Goal: Navigation & Orientation: Find specific page/section

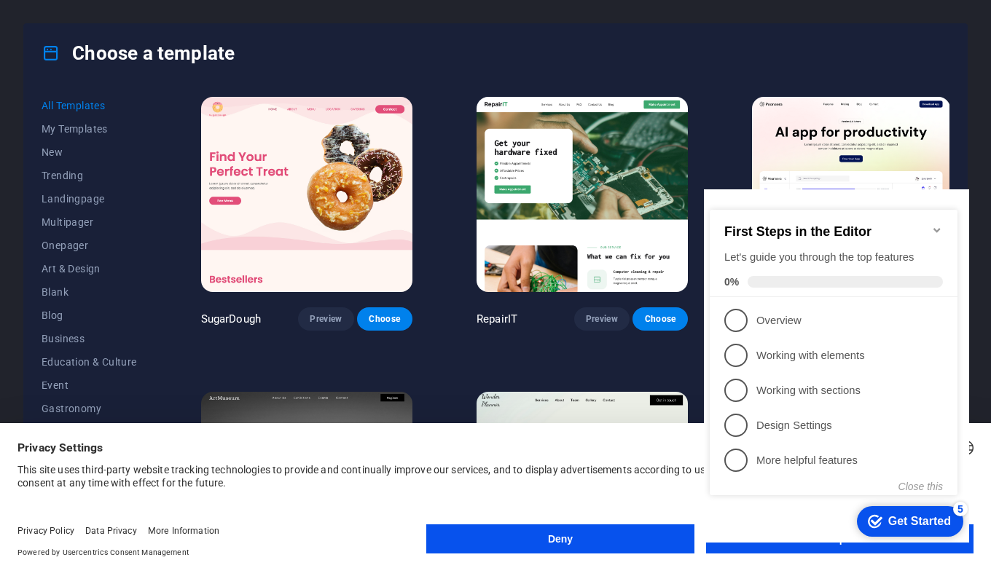
click at [941, 224] on icon "Minimize checklist" at bounding box center [937, 230] width 12 height 12
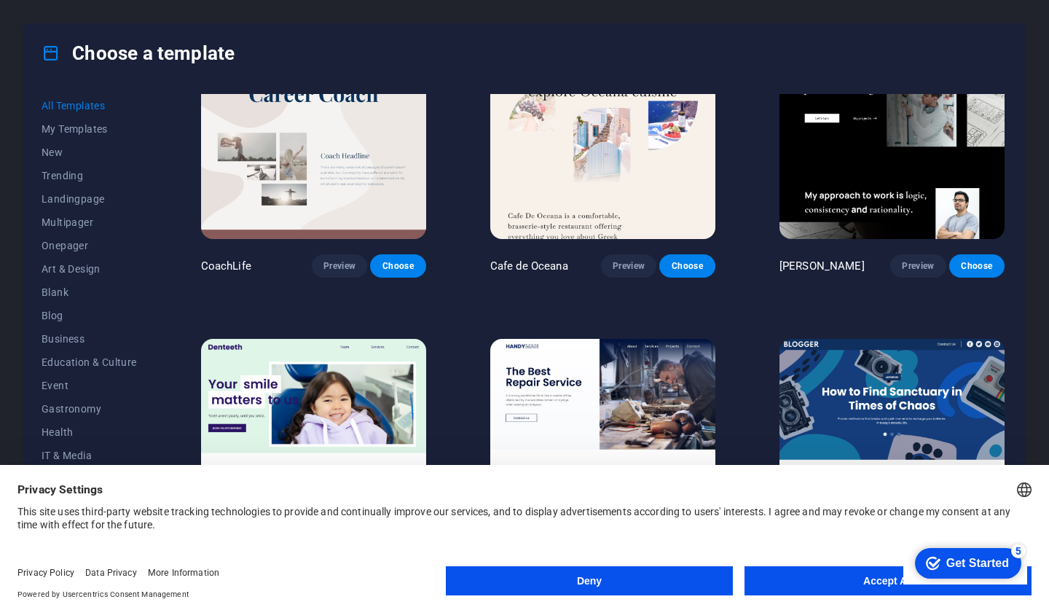
scroll to position [3753, 0]
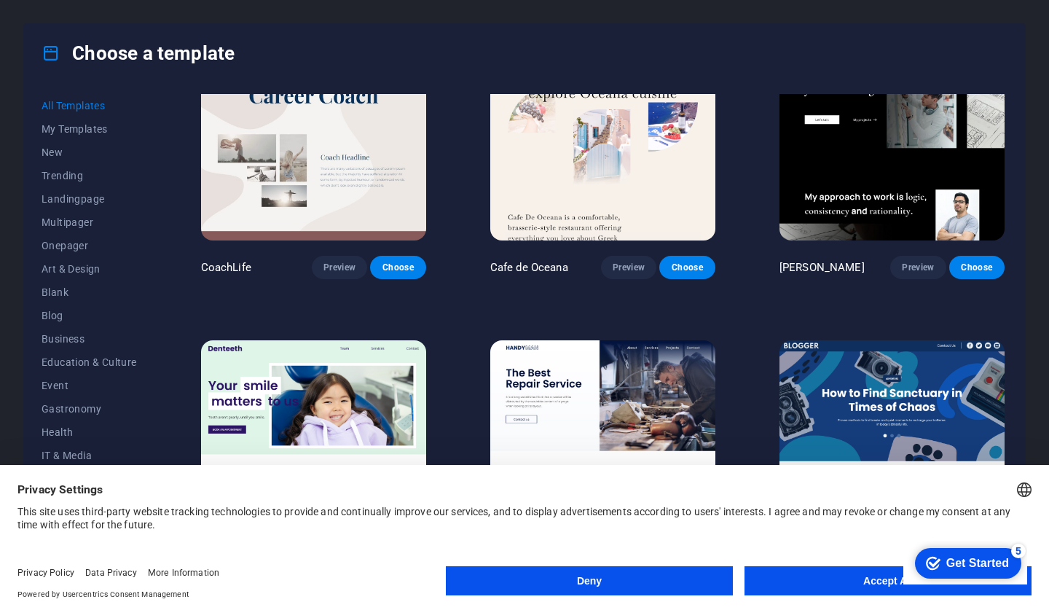
click at [566, 568] on button "Deny" at bounding box center [589, 580] width 287 height 29
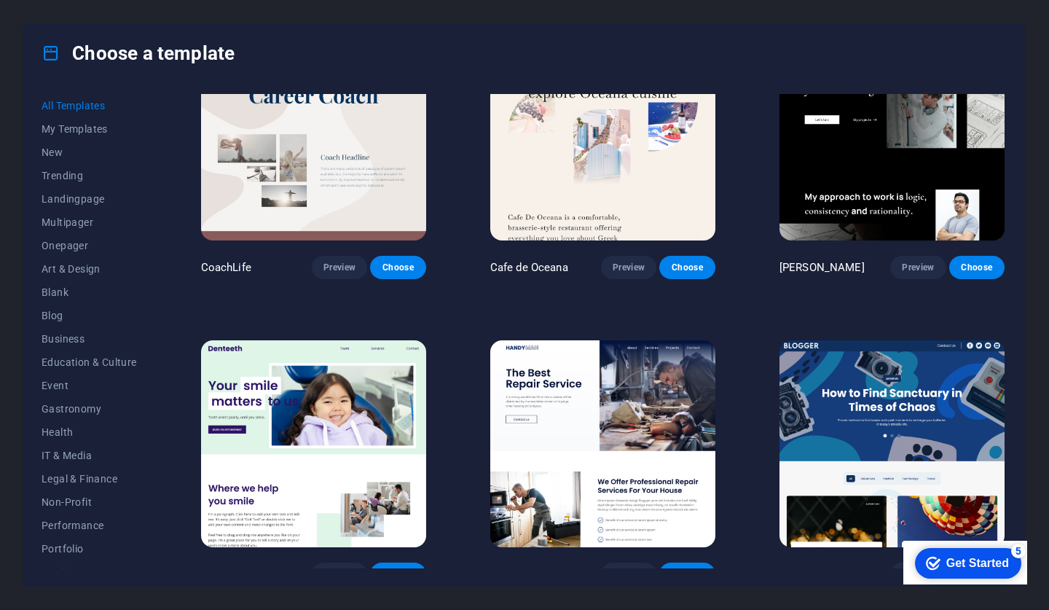
click at [938, 565] on div "checkmark Get Started 5" at bounding box center [967, 563] width 83 height 15
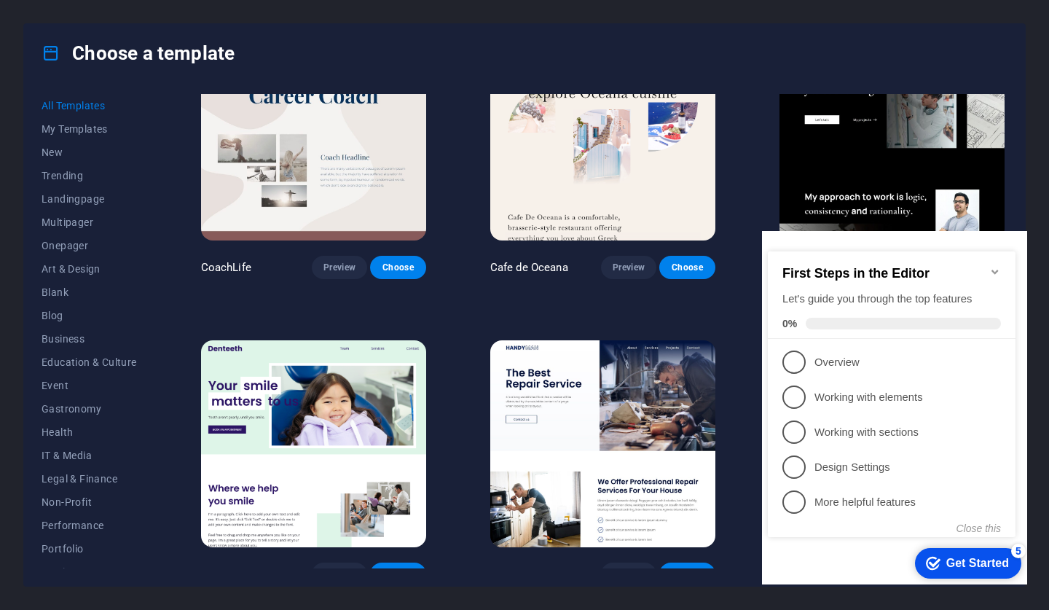
click at [990, 266] on icon "Minimize checklist" at bounding box center [996, 272] width 12 height 12
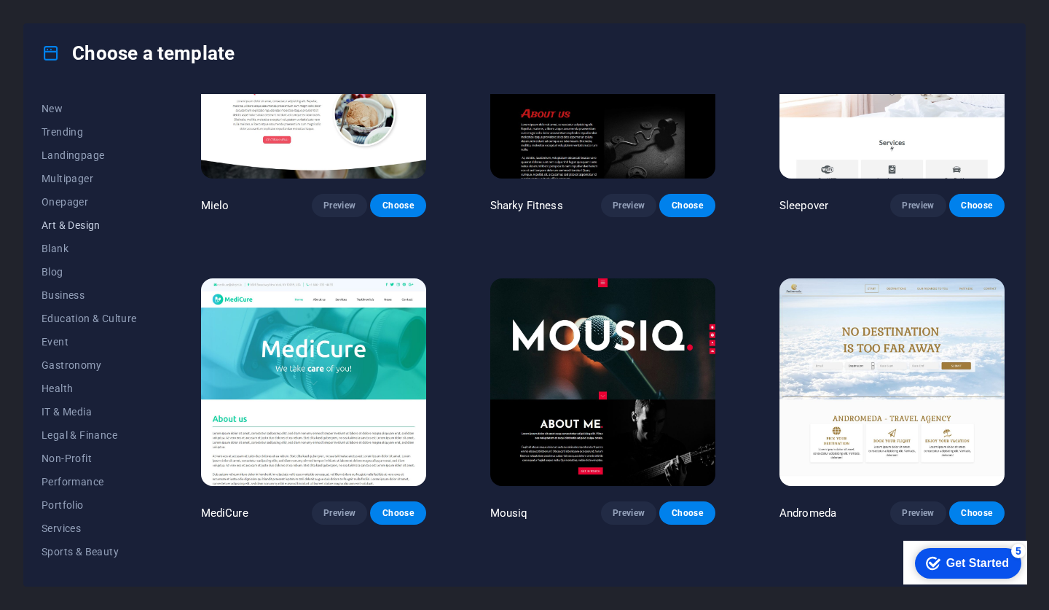
scroll to position [46, 0]
click at [79, 227] on span "Art & Design" at bounding box center [89, 223] width 95 height 12
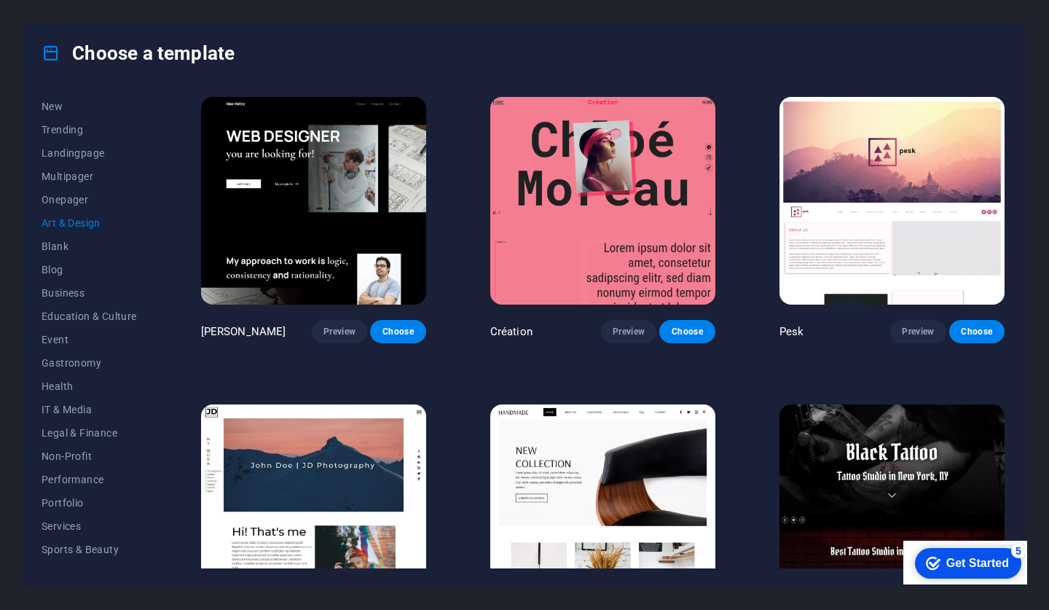
scroll to position [0, 0]
click at [61, 386] on span "Health" at bounding box center [89, 386] width 95 height 12
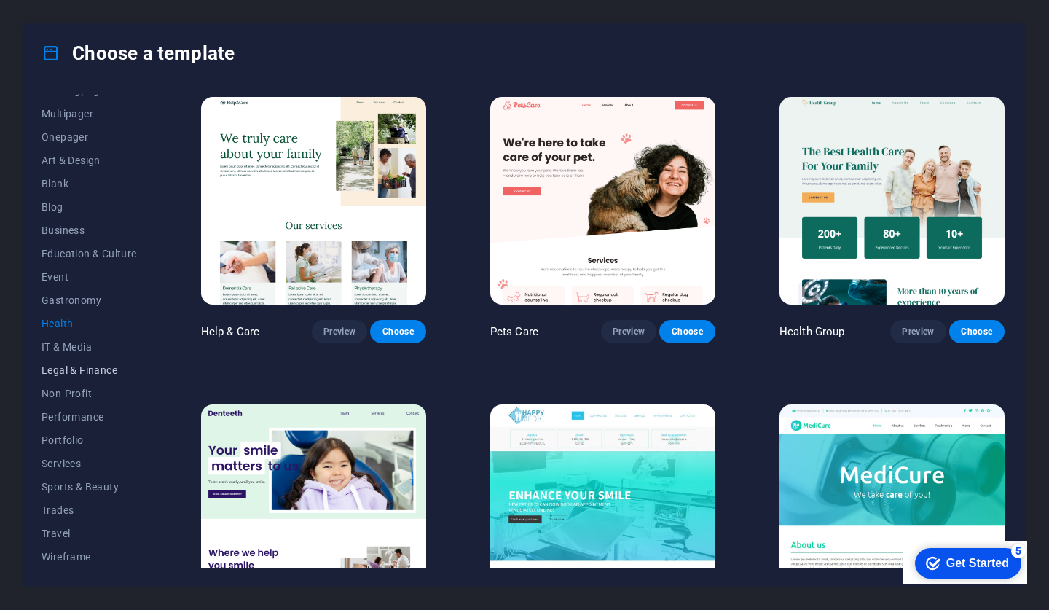
scroll to position [109, 0]
click at [81, 396] on span "Non-Profit" at bounding box center [89, 394] width 95 height 12
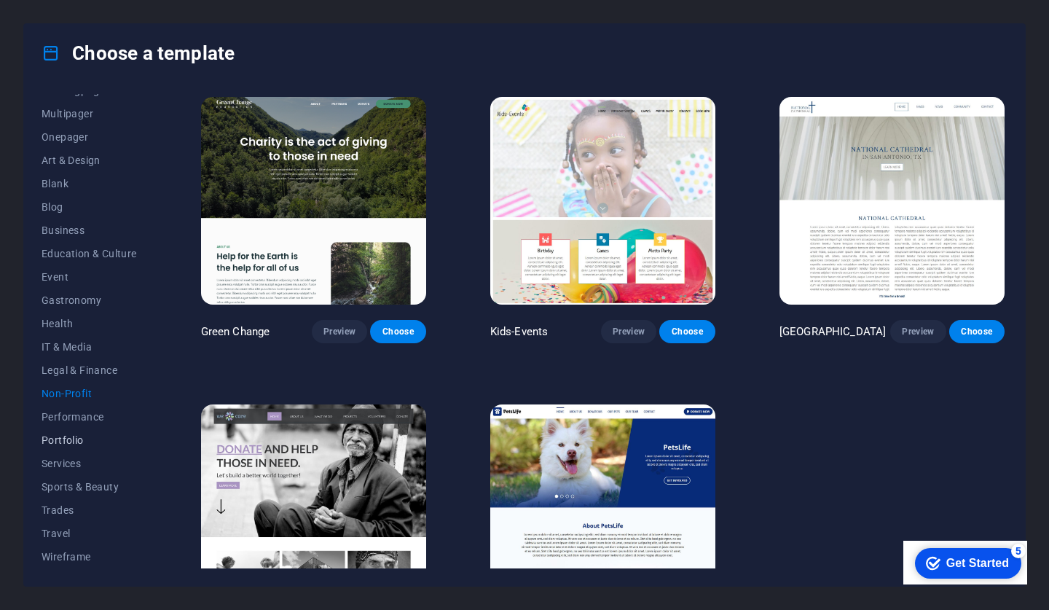
click at [70, 442] on span "Portfolio" at bounding box center [89, 440] width 95 height 12
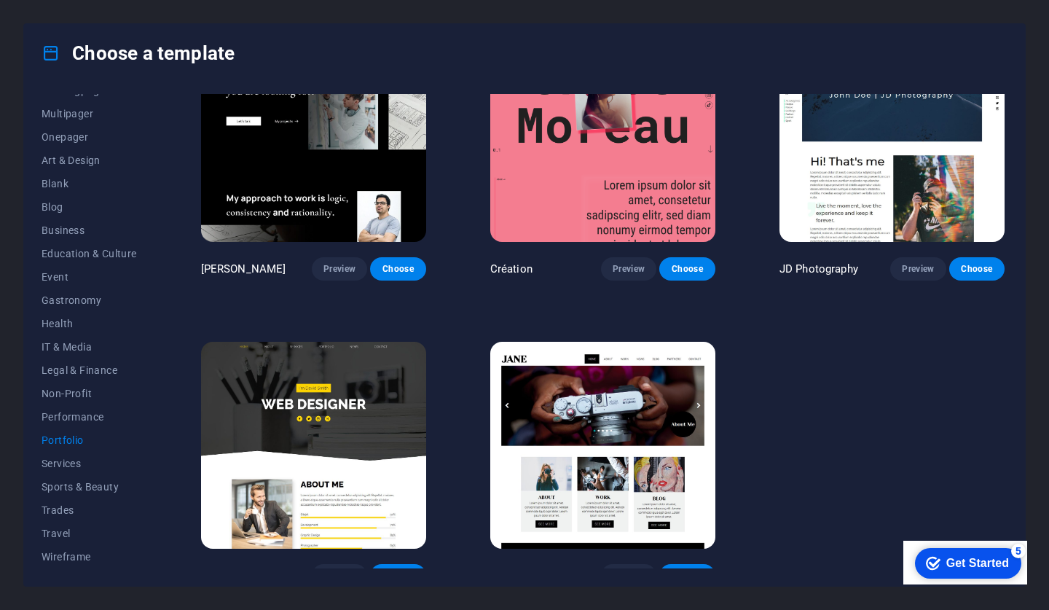
scroll to position [359, 0]
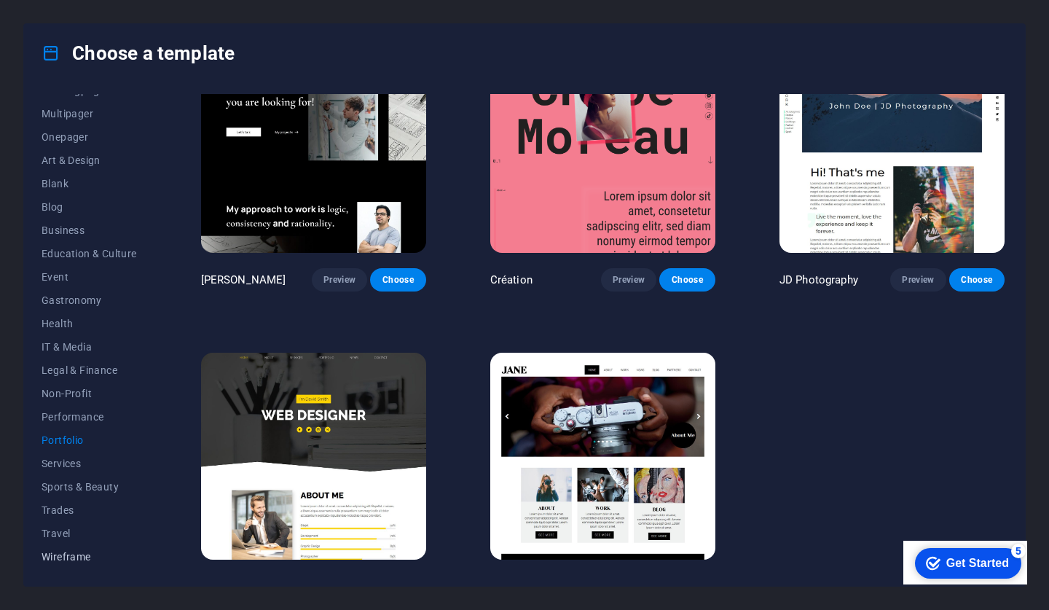
click at [77, 559] on span "Wireframe" at bounding box center [89, 557] width 95 height 12
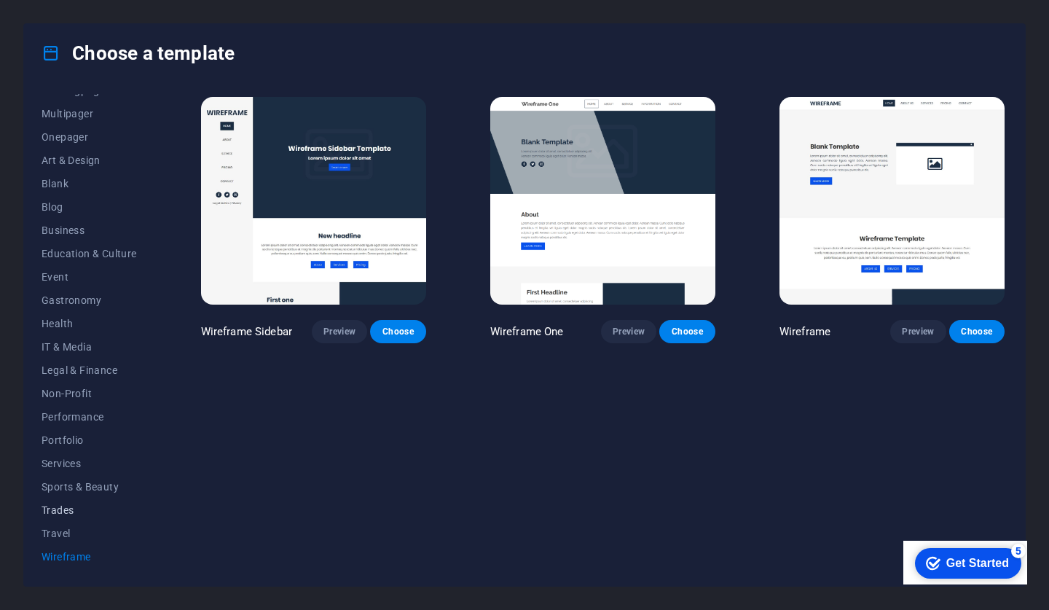
click at [67, 510] on span "Trades" at bounding box center [89, 510] width 95 height 12
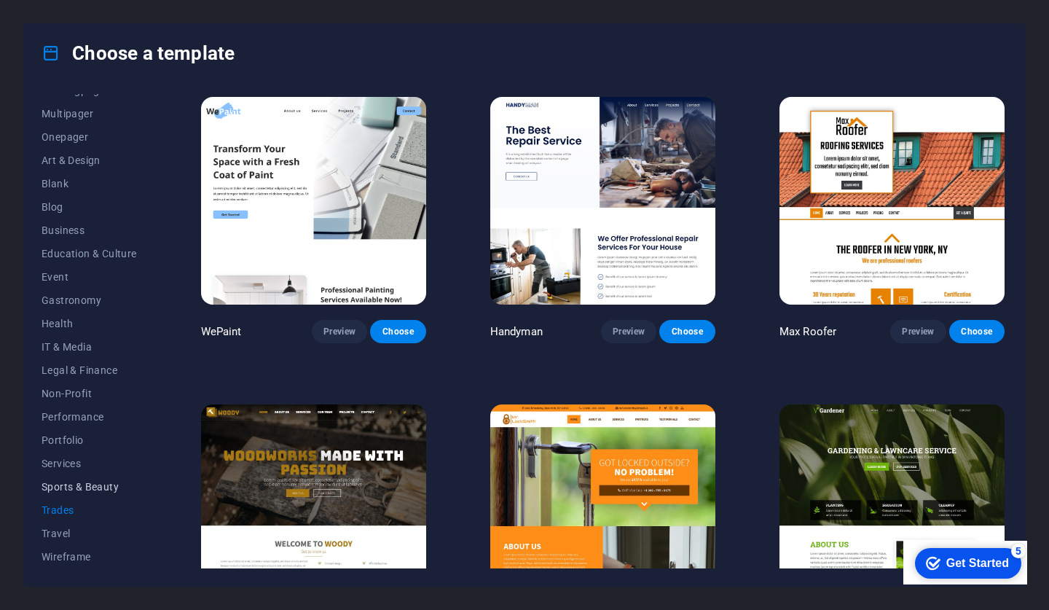
click at [78, 481] on span "Sports & Beauty" at bounding box center [89, 487] width 95 height 12
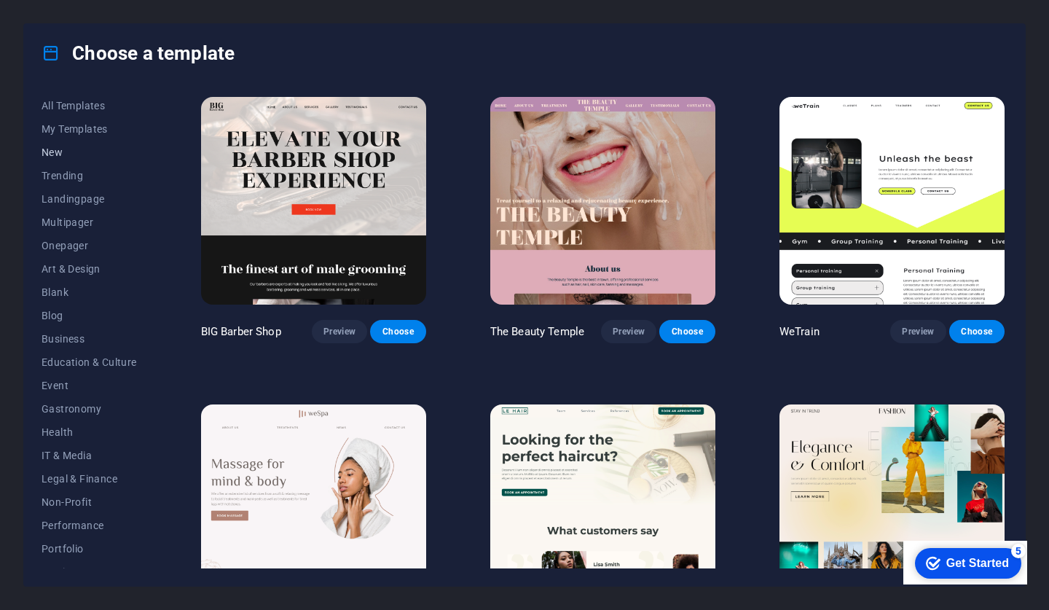
click at [53, 153] on span "New" at bounding box center [89, 152] width 95 height 12
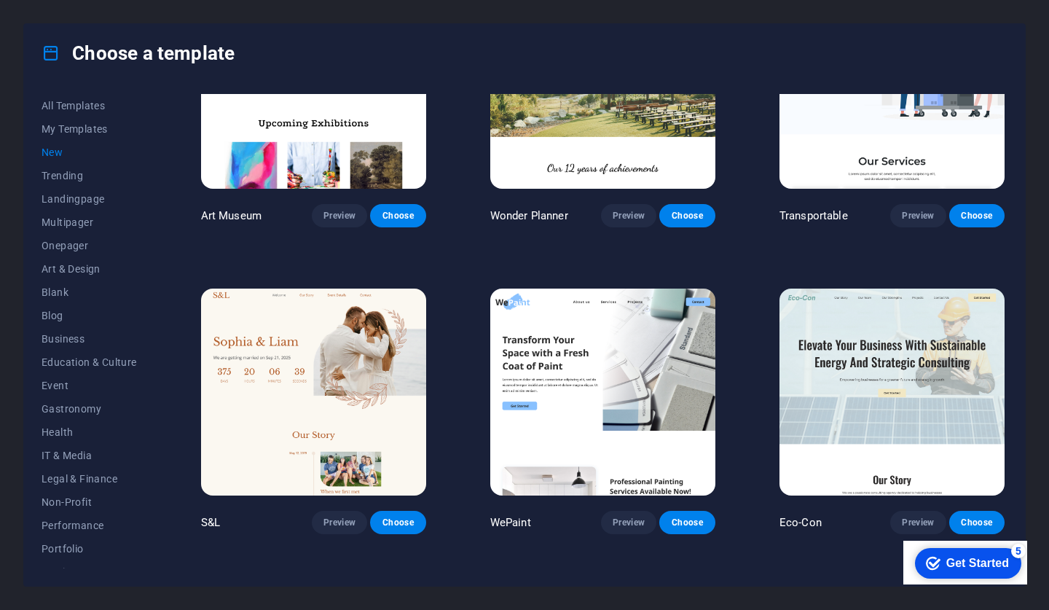
scroll to position [426, 0]
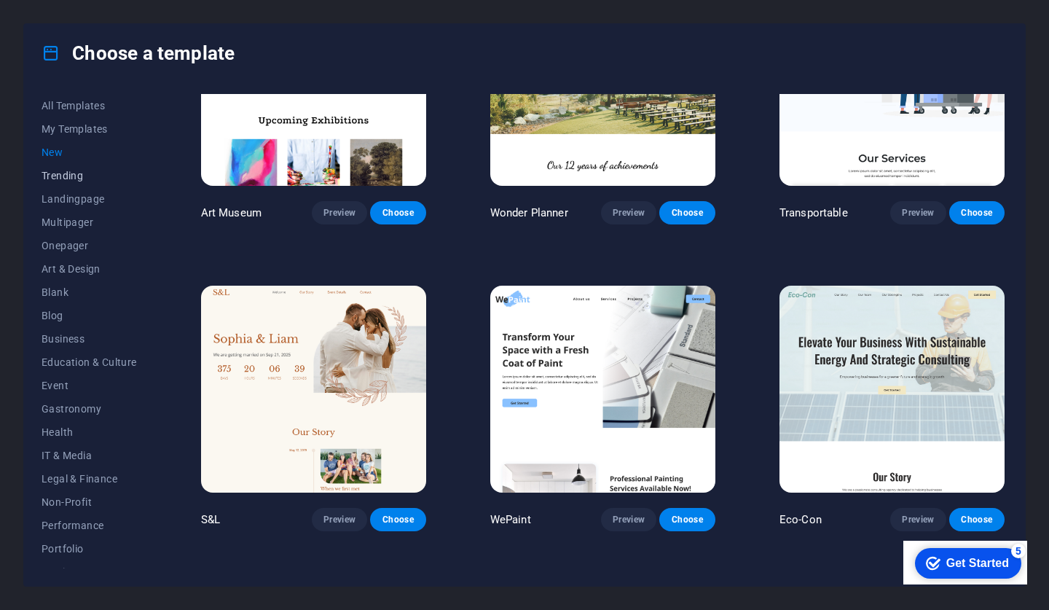
click at [79, 181] on button "Trending" at bounding box center [89, 175] width 95 height 23
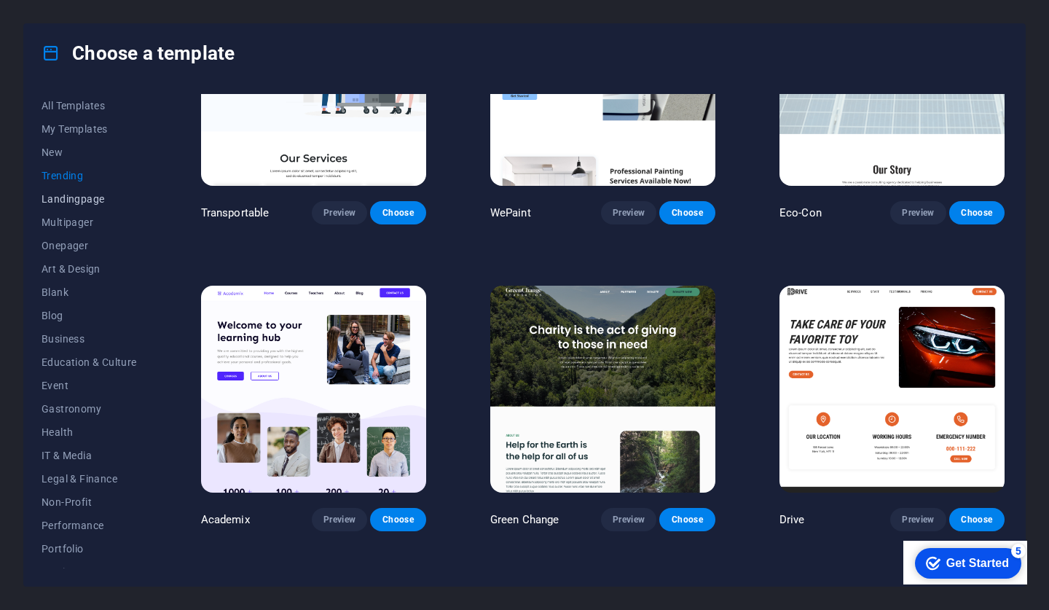
click at [74, 203] on span "Landingpage" at bounding box center [89, 199] width 95 height 12
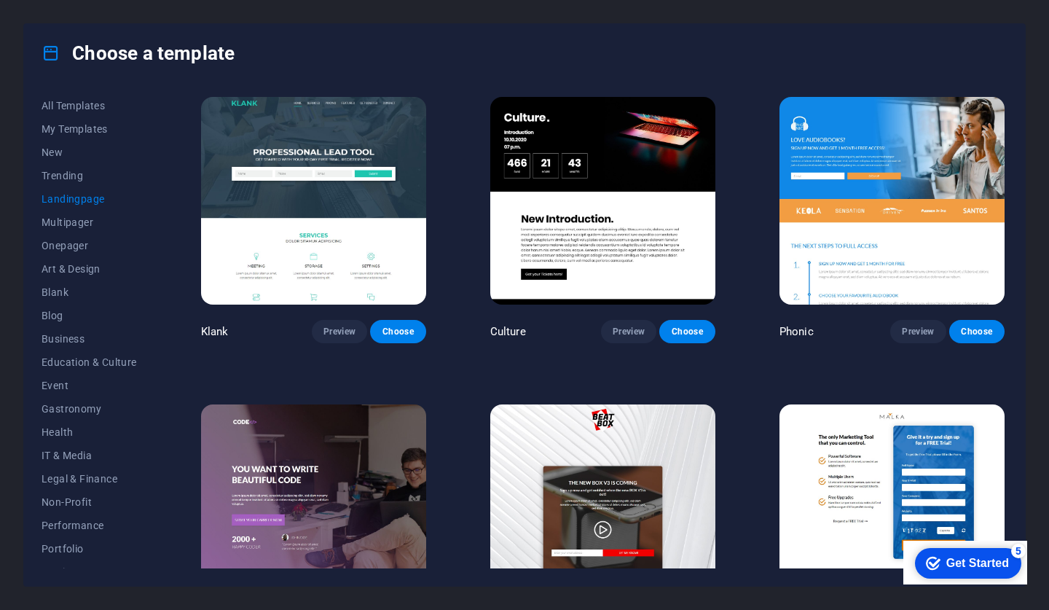
scroll to position [0, 0]
click at [79, 224] on span "Multipager" at bounding box center [89, 222] width 95 height 12
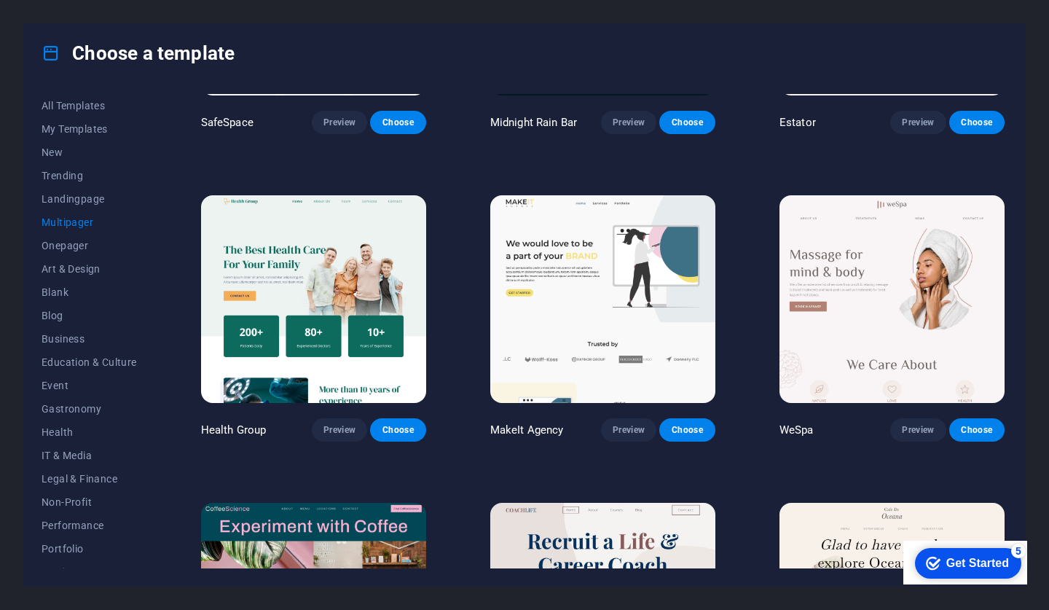
scroll to position [1522, 0]
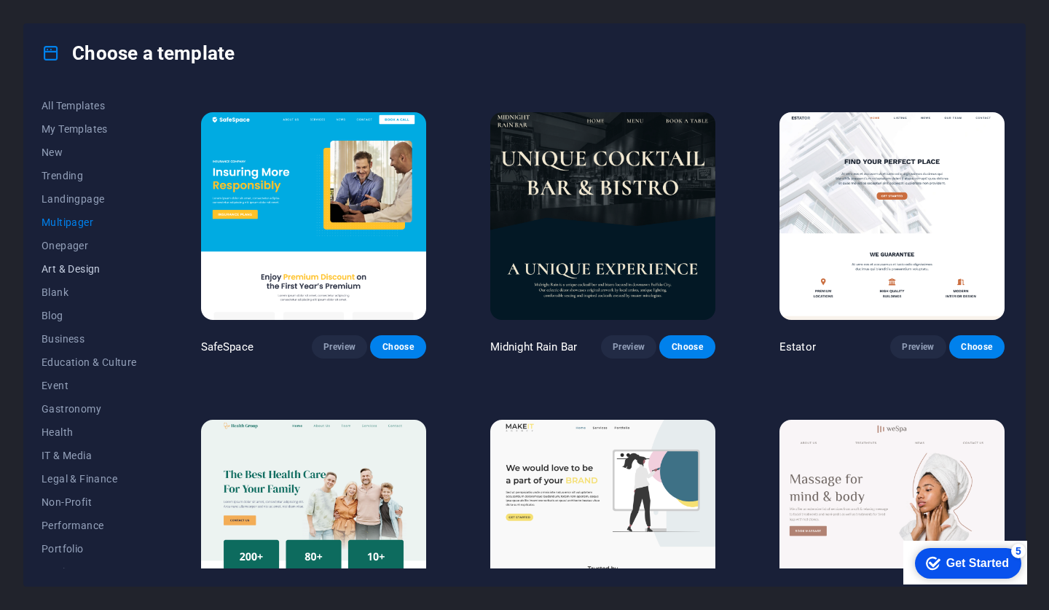
click at [88, 272] on span "Art & Design" at bounding box center [89, 269] width 95 height 12
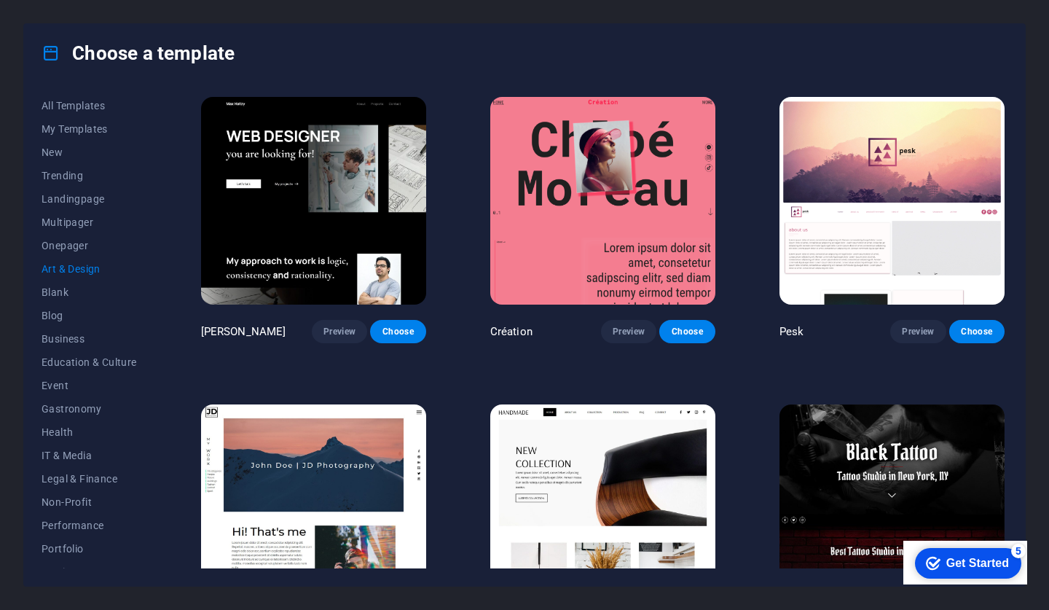
scroll to position [0, 0]
click at [63, 295] on span "Blank" at bounding box center [89, 292] width 95 height 12
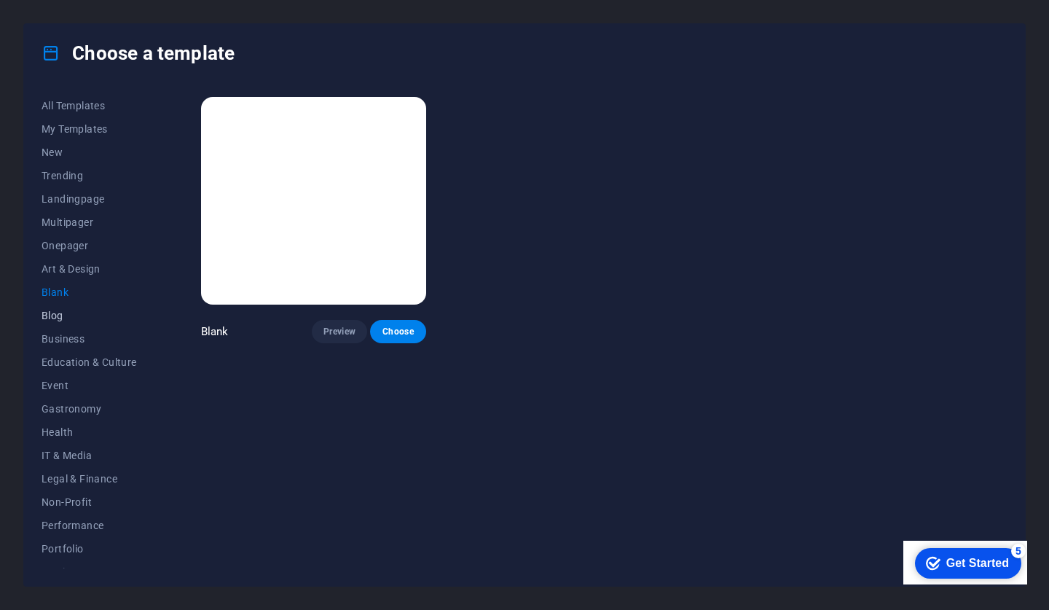
click at [57, 316] on span "Blog" at bounding box center [89, 316] width 95 height 12
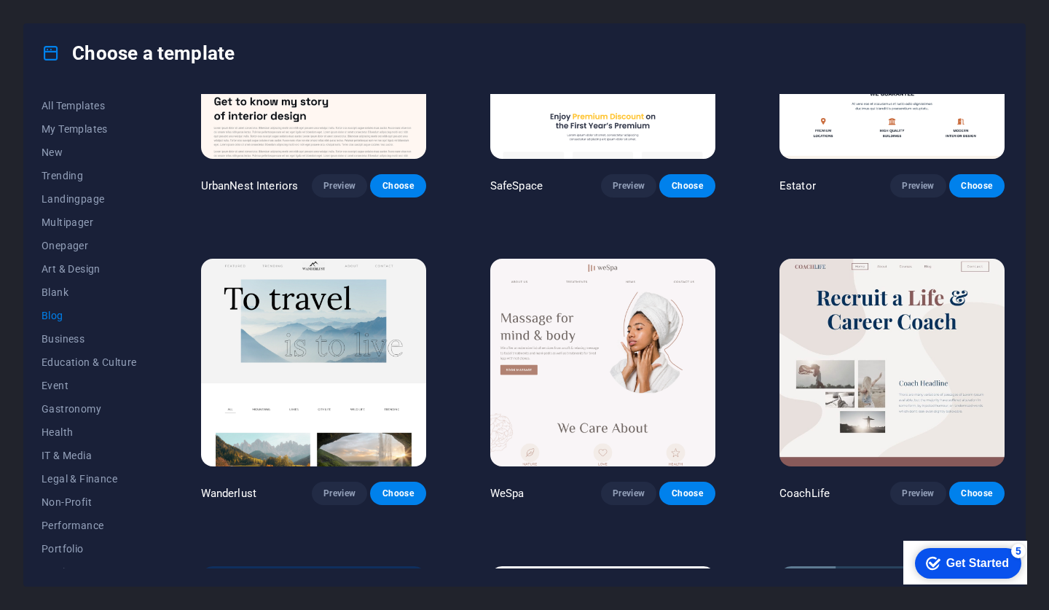
scroll to position [767, 0]
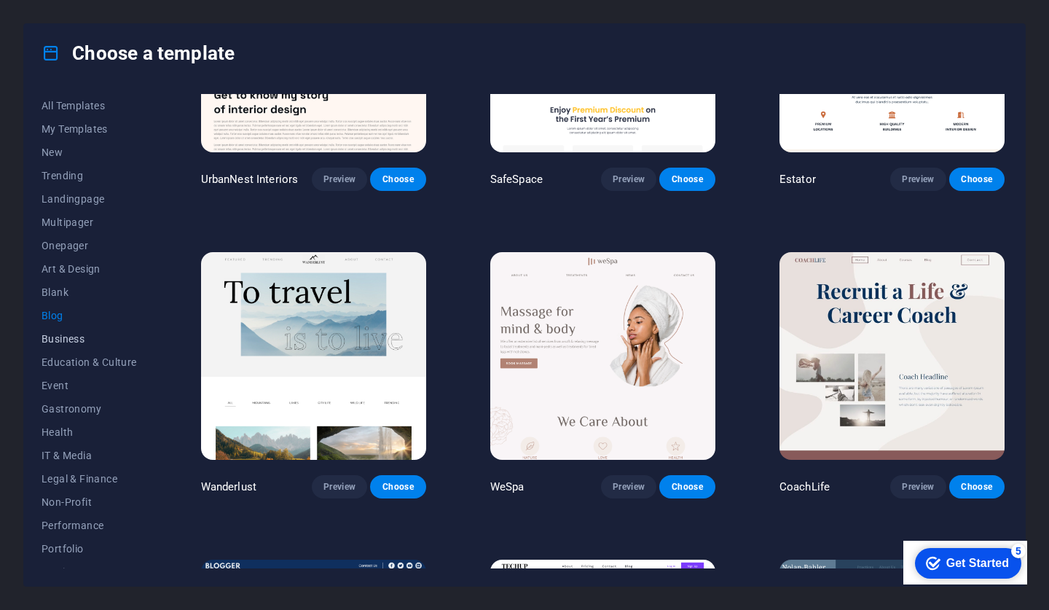
click at [81, 339] on span "Business" at bounding box center [89, 339] width 95 height 12
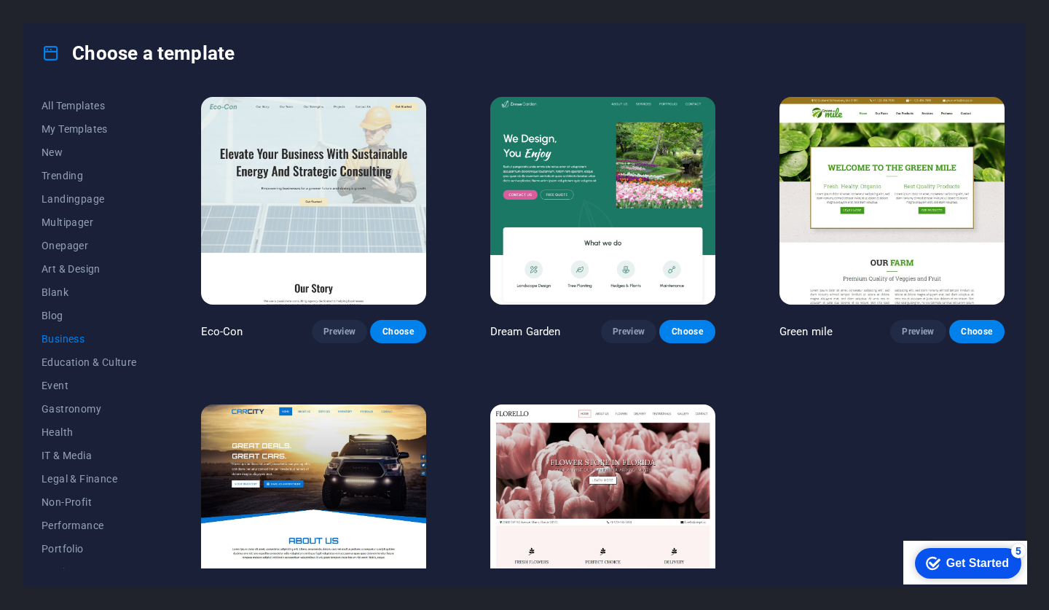
scroll to position [0, 0]
click at [77, 367] on span "Education & Culture" at bounding box center [89, 362] width 95 height 12
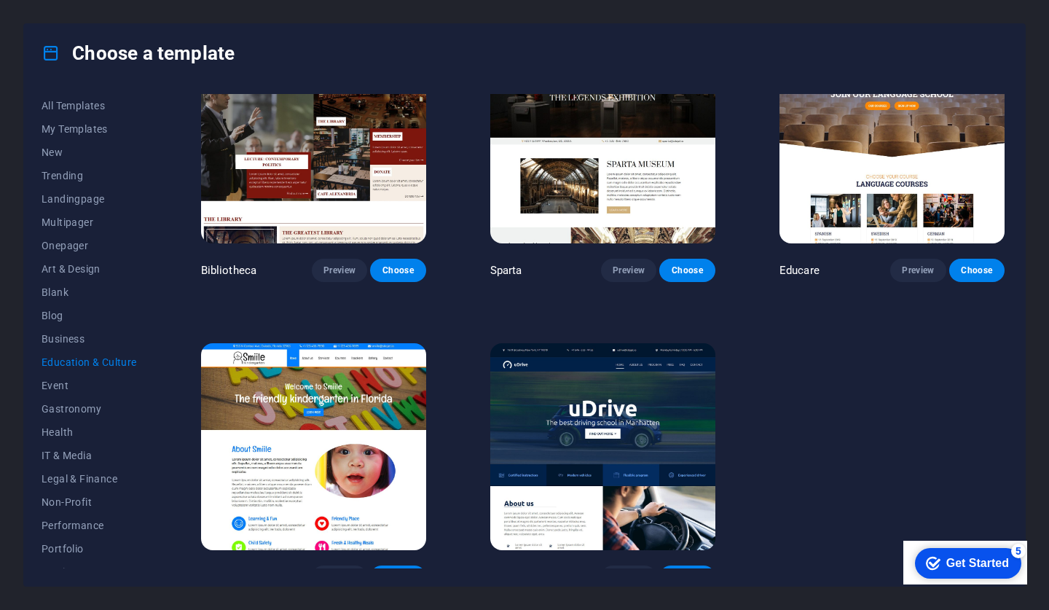
scroll to position [372, 0]
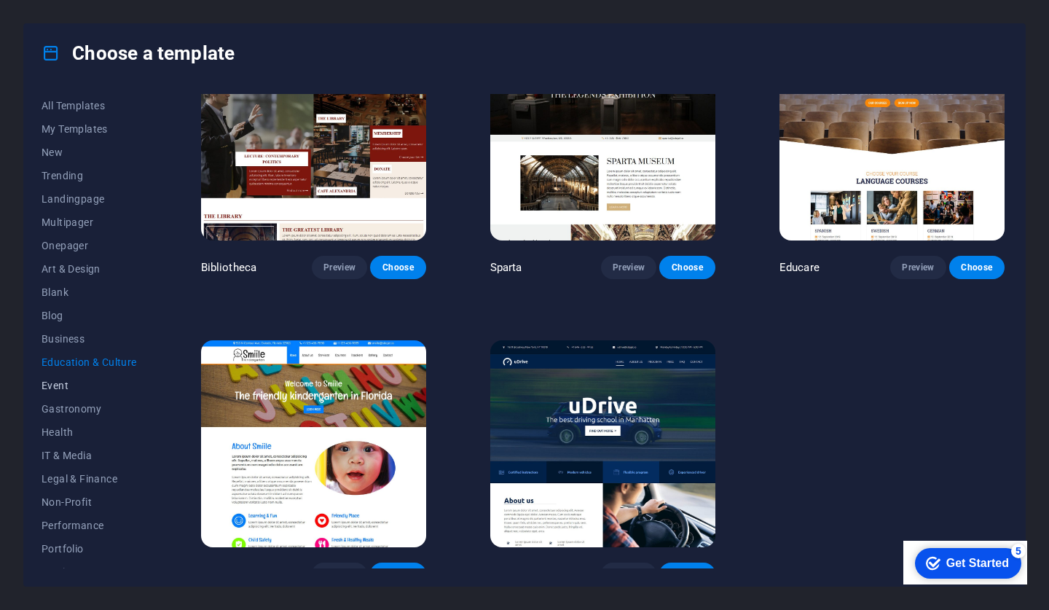
click at [58, 391] on span "Event" at bounding box center [89, 386] width 95 height 12
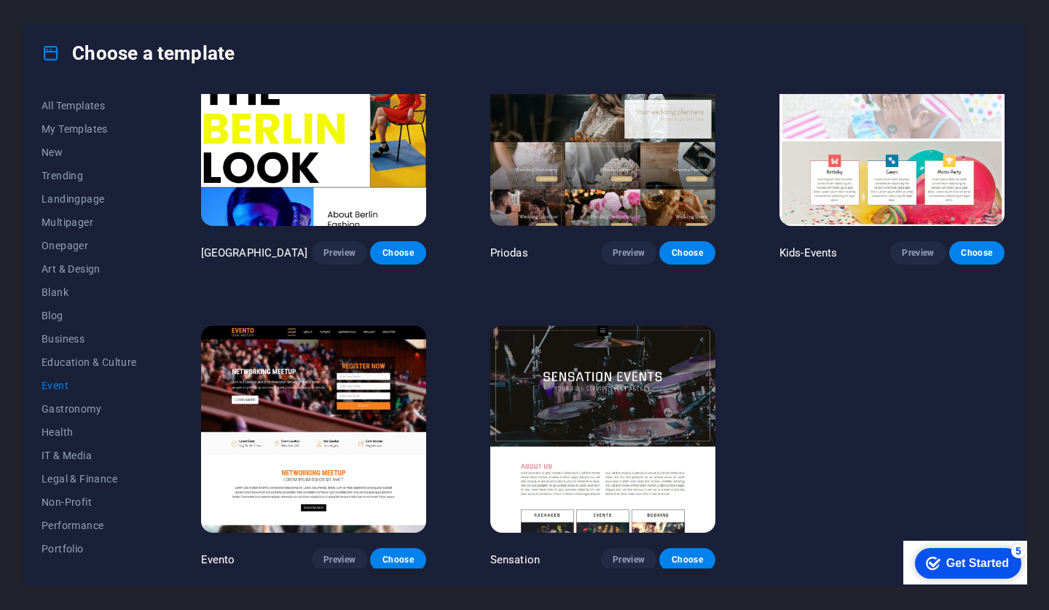
scroll to position [385, 0]
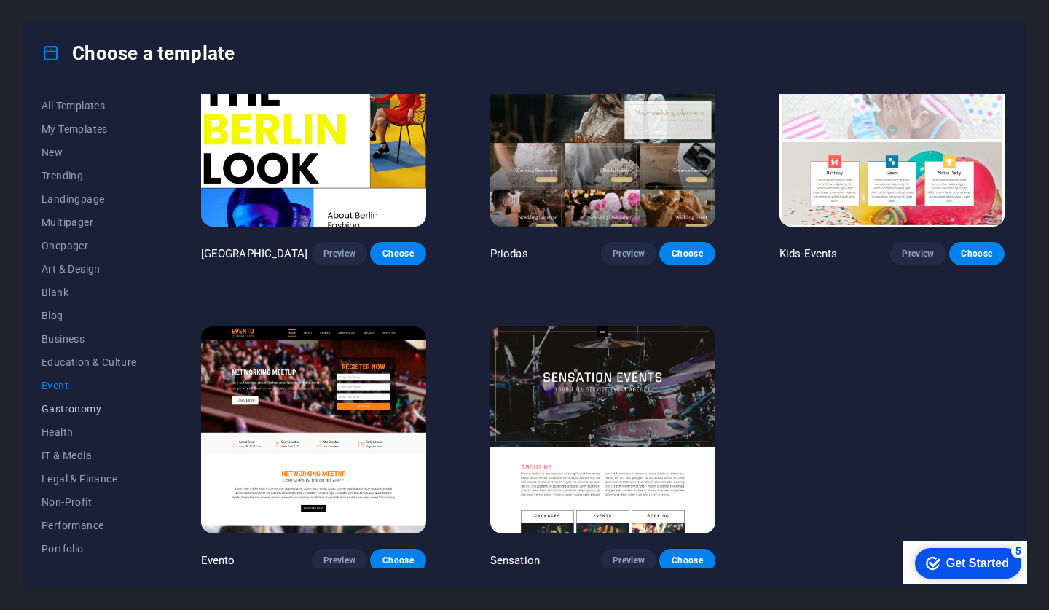
click at [77, 411] on span "Gastronomy" at bounding box center [89, 409] width 95 height 12
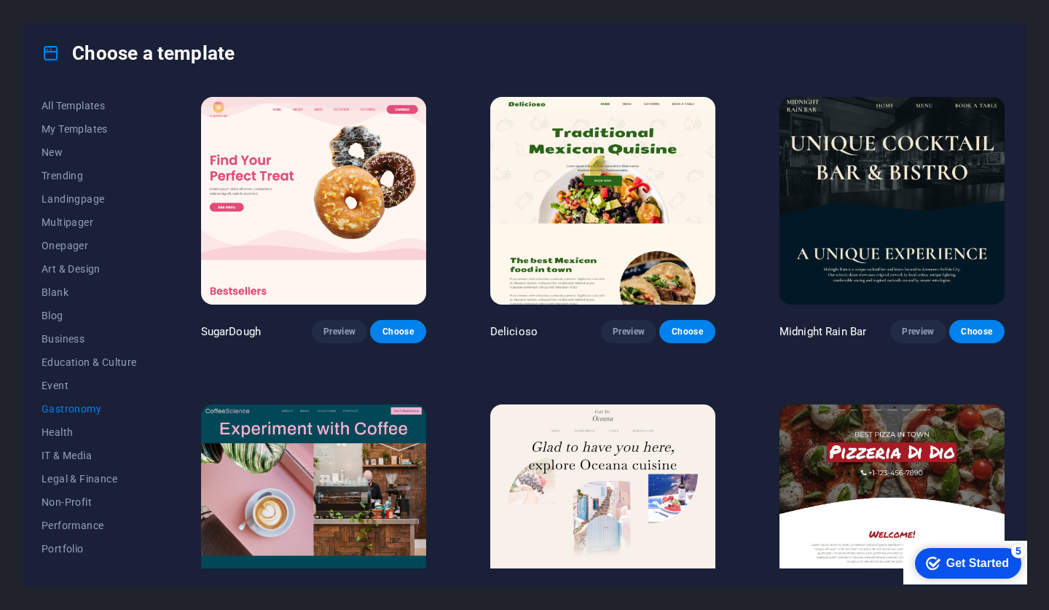
scroll to position [0, 0]
